Goal: Navigation & Orientation: Find specific page/section

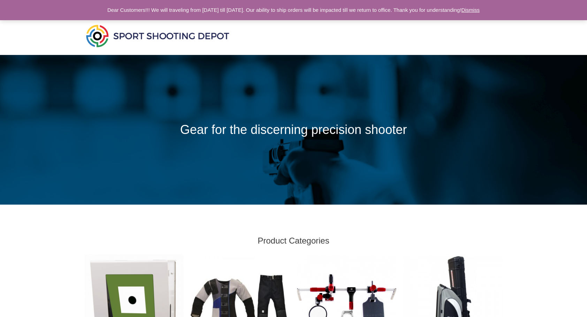
click at [480, 8] on link "Dismiss" at bounding box center [470, 10] width 18 height 6
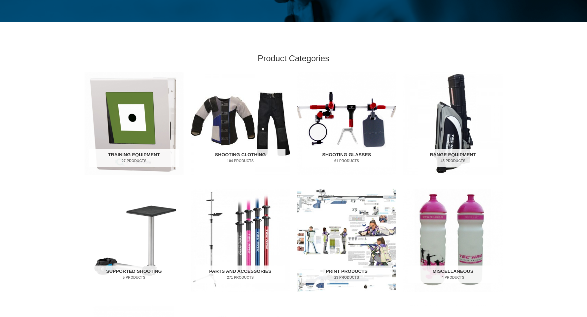
scroll to position [183, 0]
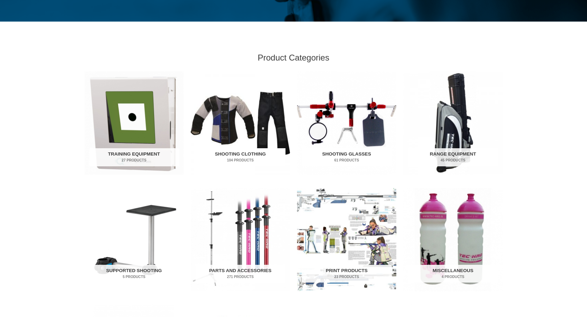
click at [238, 121] on img "Visit product category Shooting Clothing" at bounding box center [240, 122] width 99 height 103
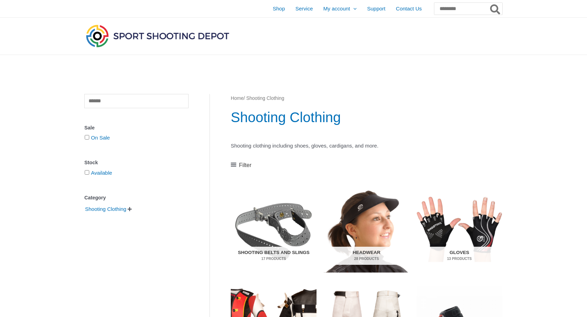
scroll to position [146, 0]
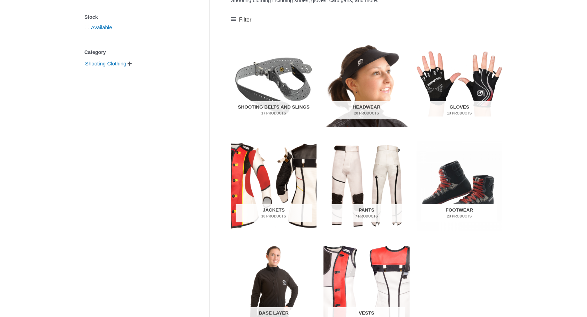
click at [448, 183] on img "Visit product category Footwear" at bounding box center [459, 186] width 86 height 90
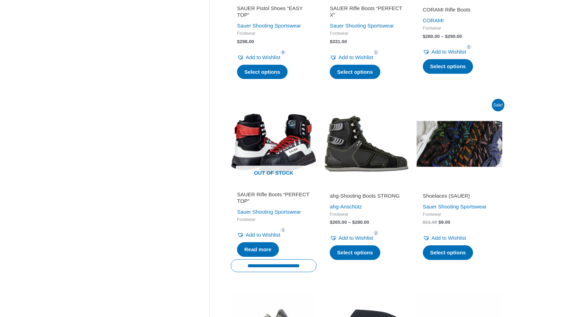
scroll to position [276, 0]
